Goal: Transaction & Acquisition: Book appointment/travel/reservation

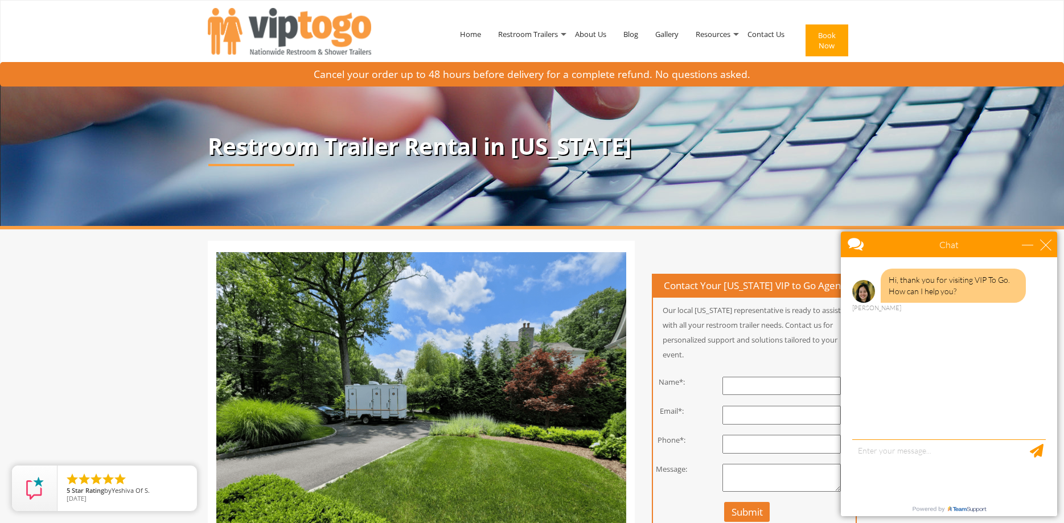
click at [1051, 246] on div "Chat" at bounding box center [949, 245] width 216 height 26
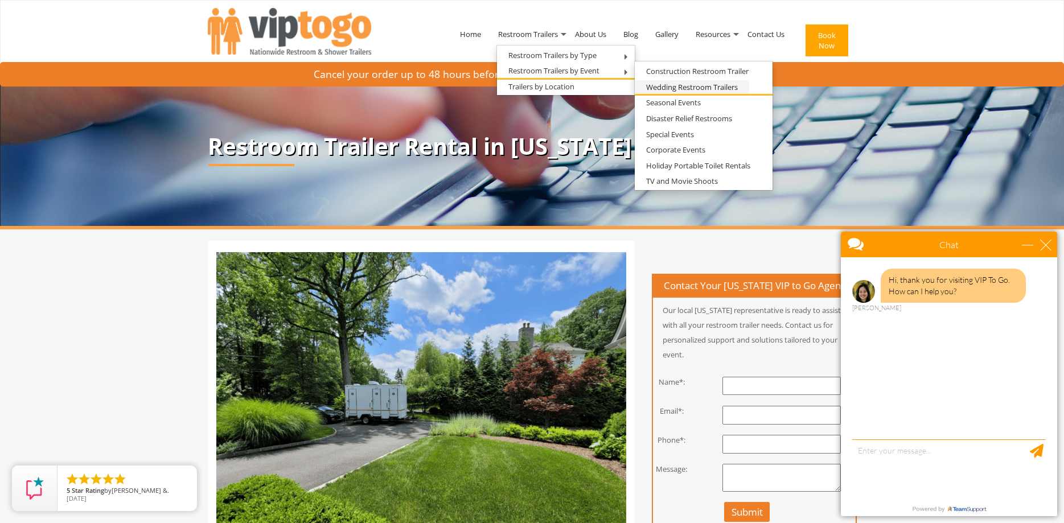
click at [664, 87] on link "Wedding Restroom Trailers" at bounding box center [692, 87] width 114 height 14
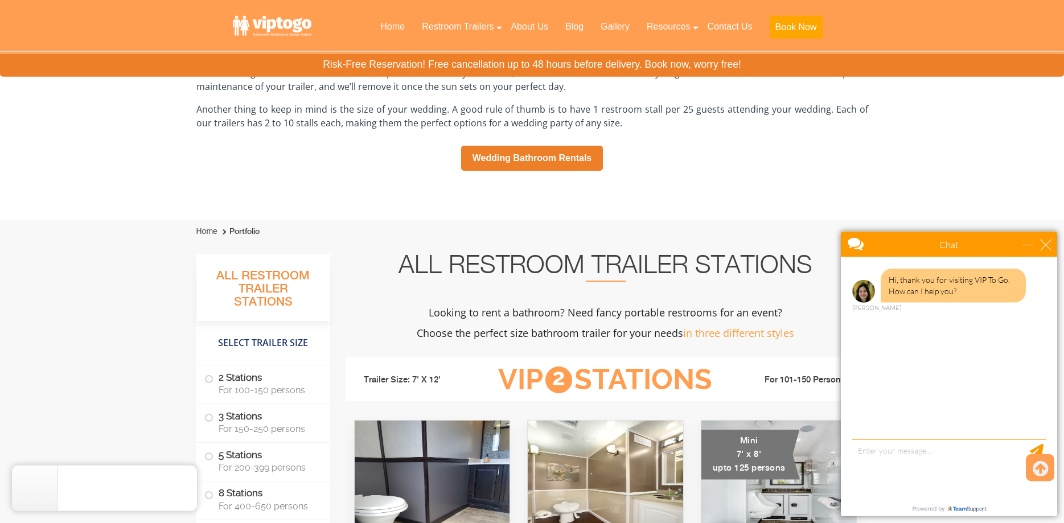
scroll to position [929, 0]
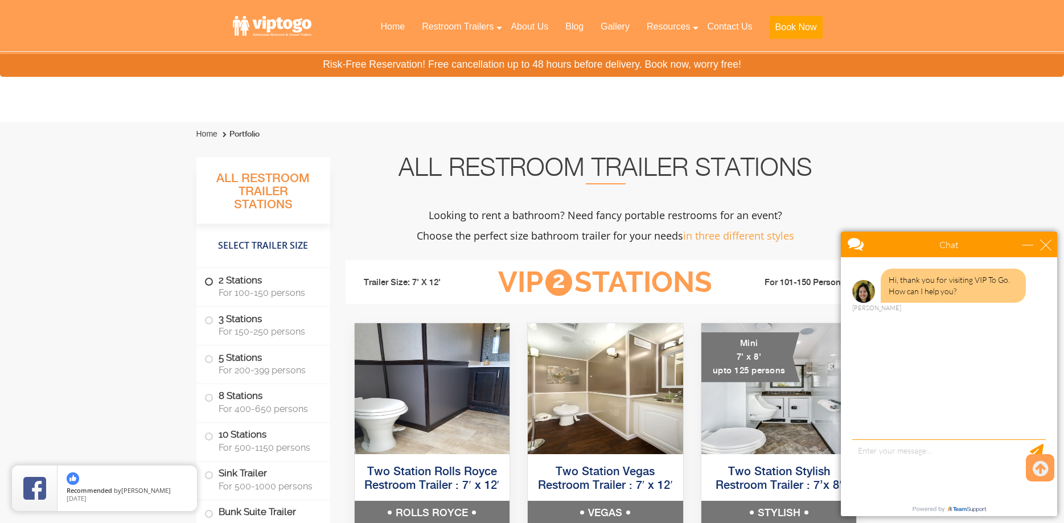
click at [209, 284] on span at bounding box center [209, 281] width 5 height 5
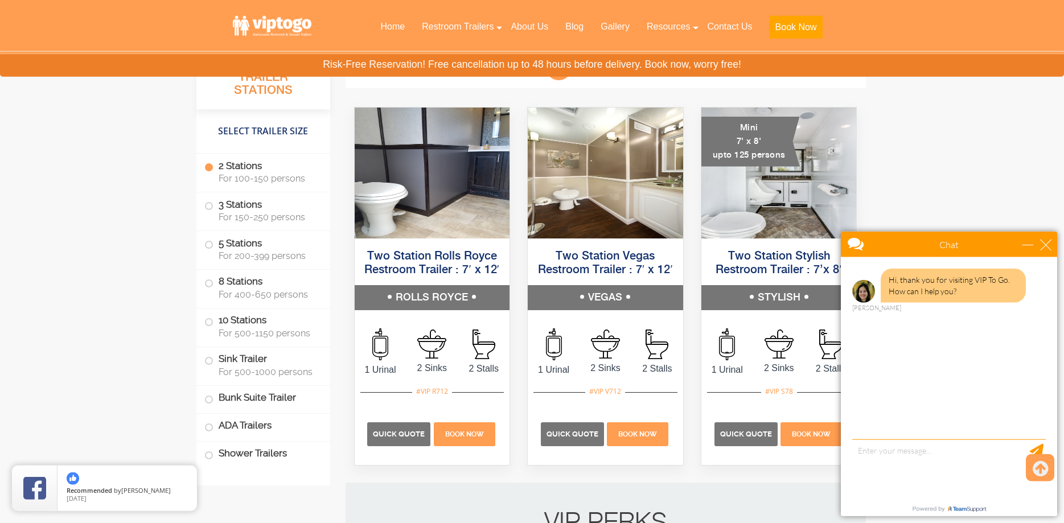
scroll to position [1145, 0]
click at [411, 437] on span "Quick Quote" at bounding box center [399, 433] width 52 height 9
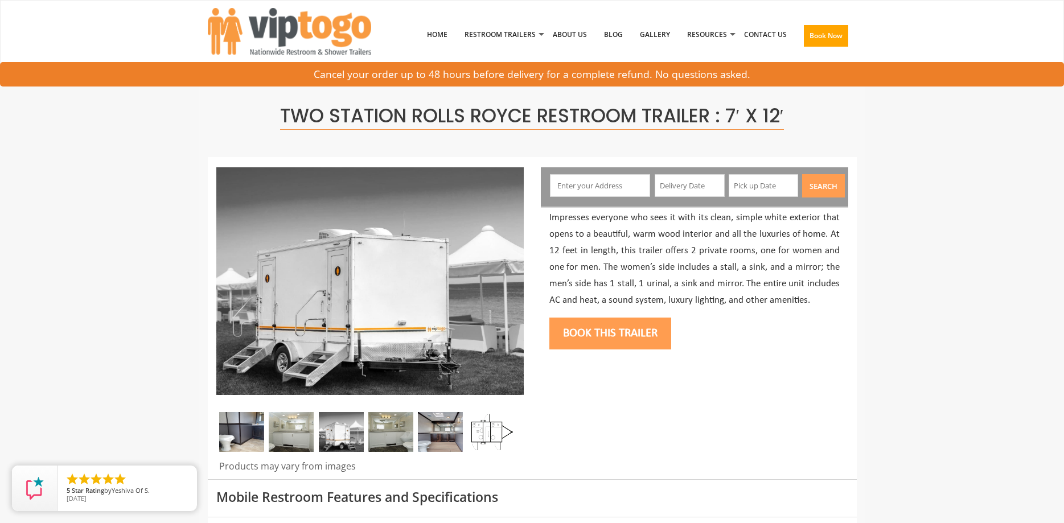
click at [625, 184] on input "text" at bounding box center [600, 185] width 100 height 23
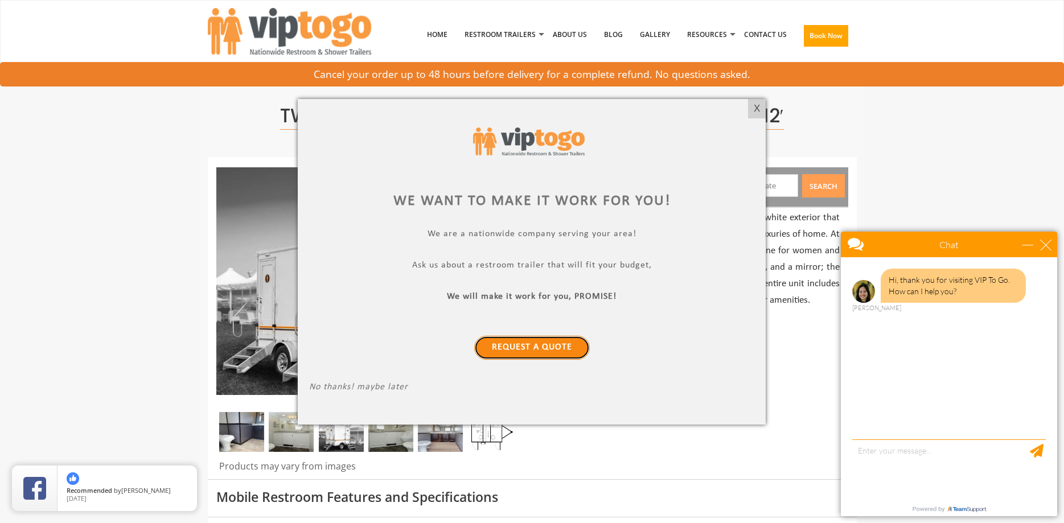
click at [544, 352] on link "Request a Quote" at bounding box center [532, 348] width 116 height 24
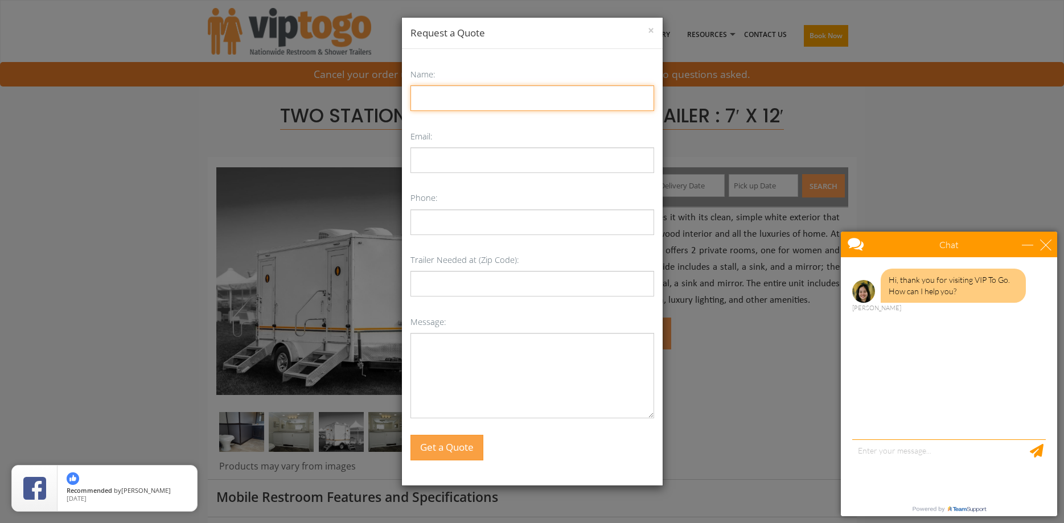
click at [501, 103] on input "Name:" at bounding box center [532, 98] width 244 height 26
type input "[PERSON_NAME]"
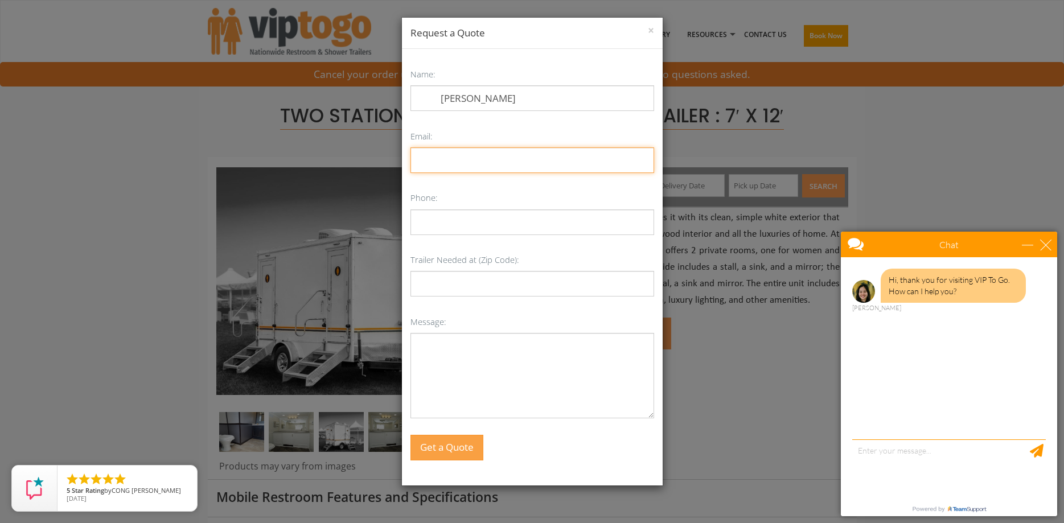
type input "[EMAIL_ADDRESS][DOMAIN_NAME]"
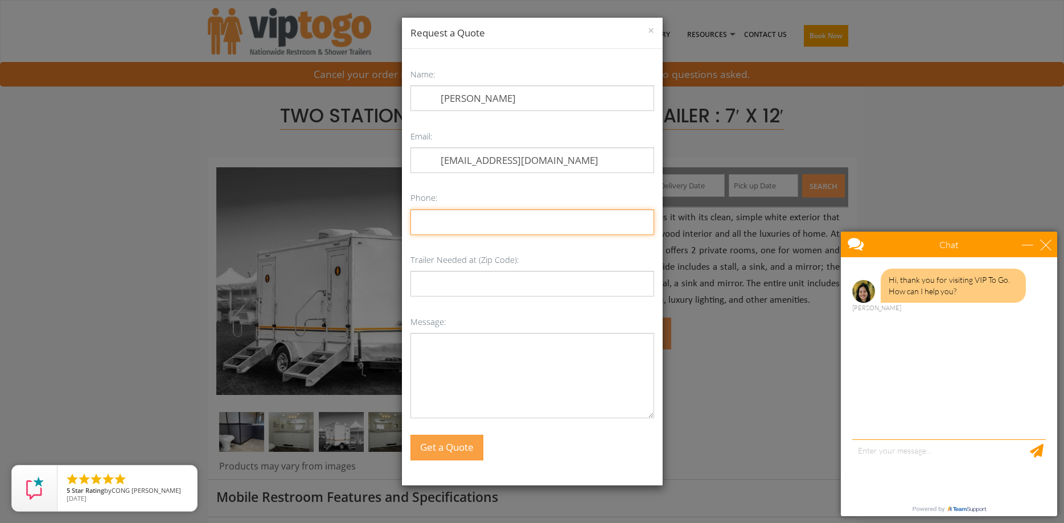
type input "6037857276"
type input "03087"
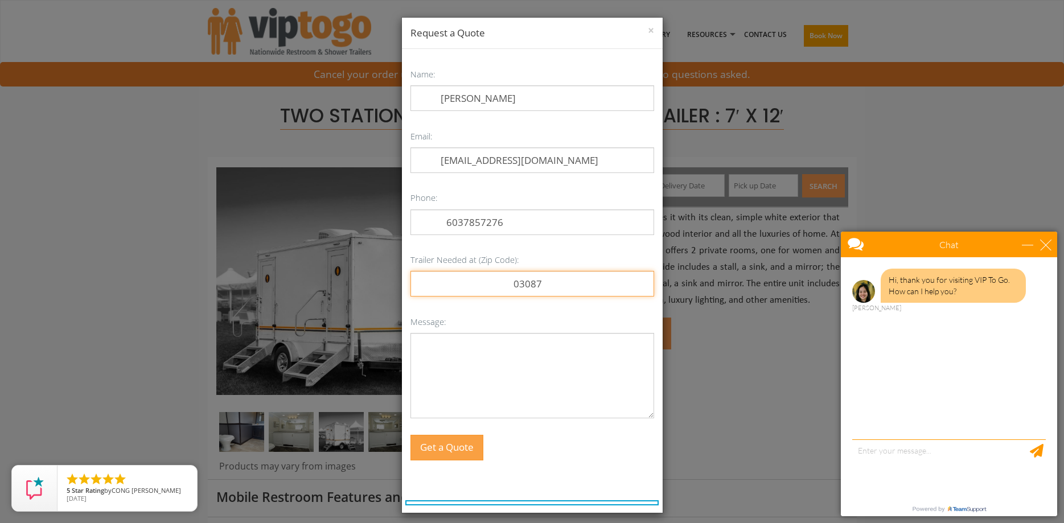
drag, startPoint x: 548, startPoint y: 285, endPoint x: 552, endPoint y: 207, distance: 78.7
click at [540, 283] on input "03087" at bounding box center [532, 284] width 244 height 26
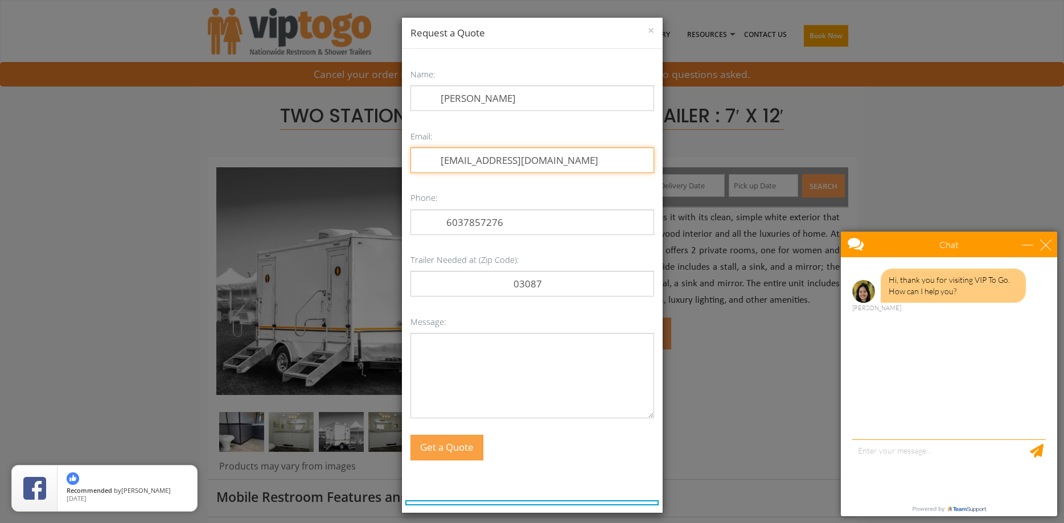
drag, startPoint x: 577, startPoint y: 159, endPoint x: 431, endPoint y: 147, distance: 146.8
click at [431, 147] on input "[EMAIL_ADDRESS][DOMAIN_NAME]" at bounding box center [532, 160] width 244 height 26
type input "[PERSON_NAME][EMAIL_ADDRESS][PERSON_NAME][DOMAIN_NAME]"
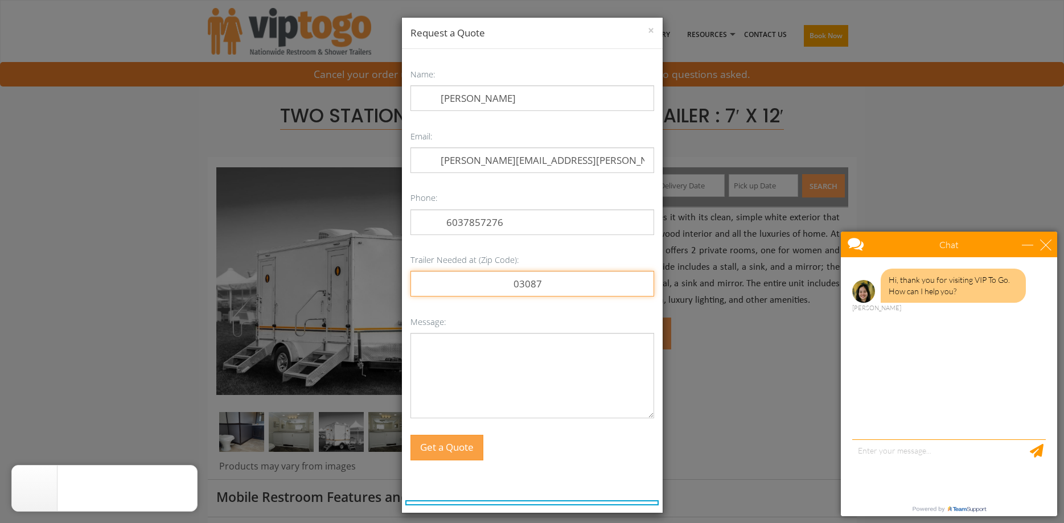
drag, startPoint x: 546, startPoint y: 286, endPoint x: 503, endPoint y: 282, distance: 42.9
click at [503, 282] on input "03087" at bounding box center [532, 284] width 244 height 26
drag, startPoint x: 543, startPoint y: 282, endPoint x: 525, endPoint y: 285, distance: 17.8
click at [525, 285] on input "03087" at bounding box center [532, 284] width 244 height 26
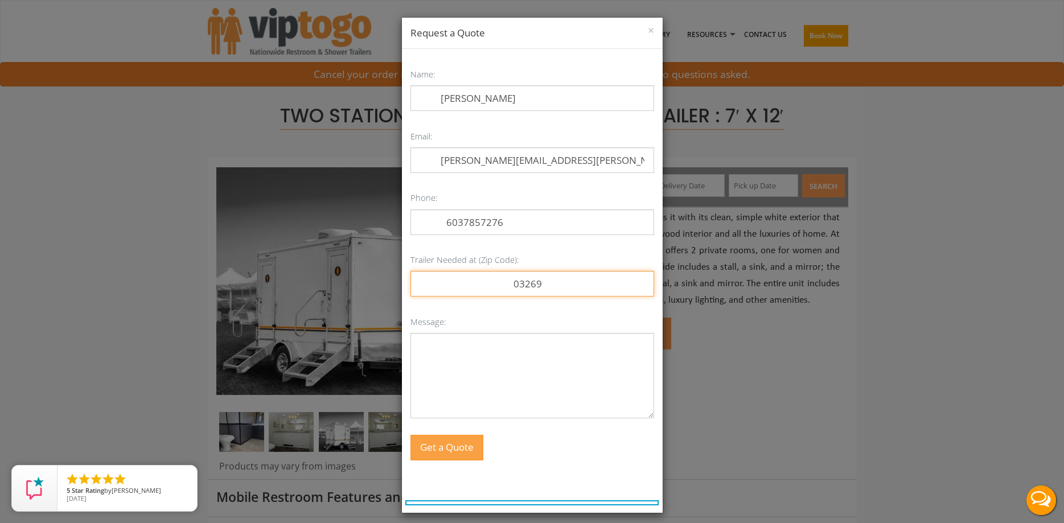
type input "03269"
click at [445, 384] on textarea "Message:" at bounding box center [532, 375] width 244 height 85
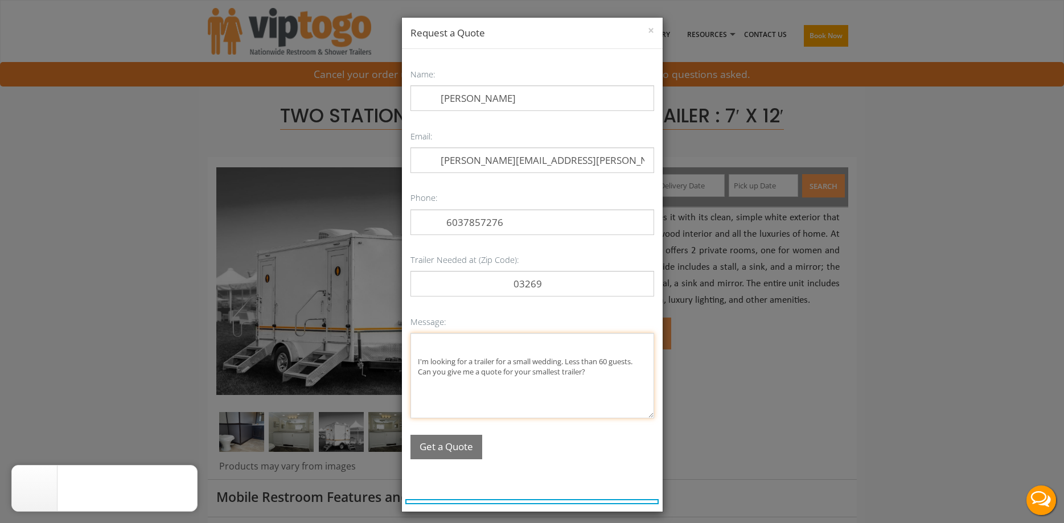
type textarea "I'm looking for a trailer for a small wedding. Less than 60 guests. Can you giv…"
click at [478, 447] on button "Get a Quote" at bounding box center [446, 447] width 72 height 24
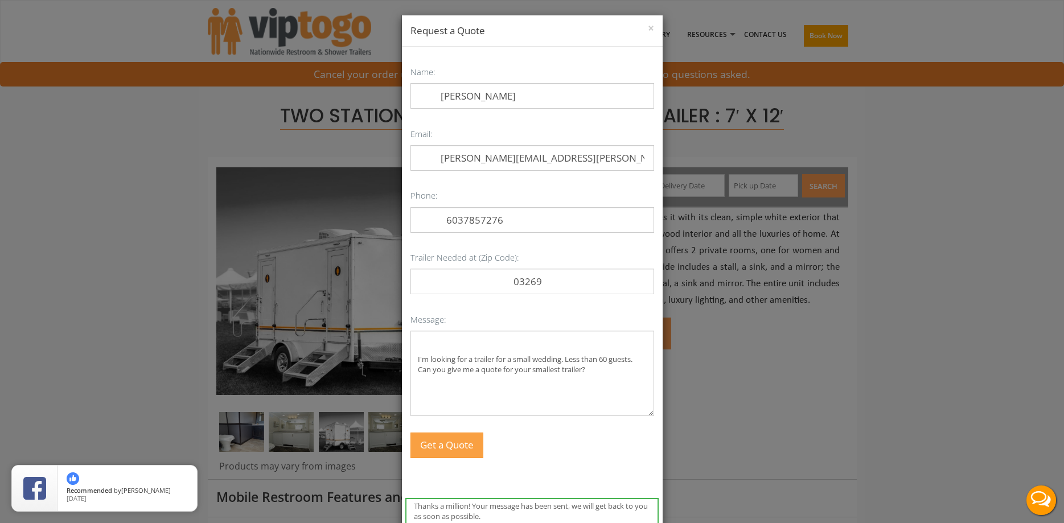
scroll to position [3, 0]
click at [650, 30] on button "×" at bounding box center [651, 27] width 6 height 11
